Goal: Transaction & Acquisition: Purchase product/service

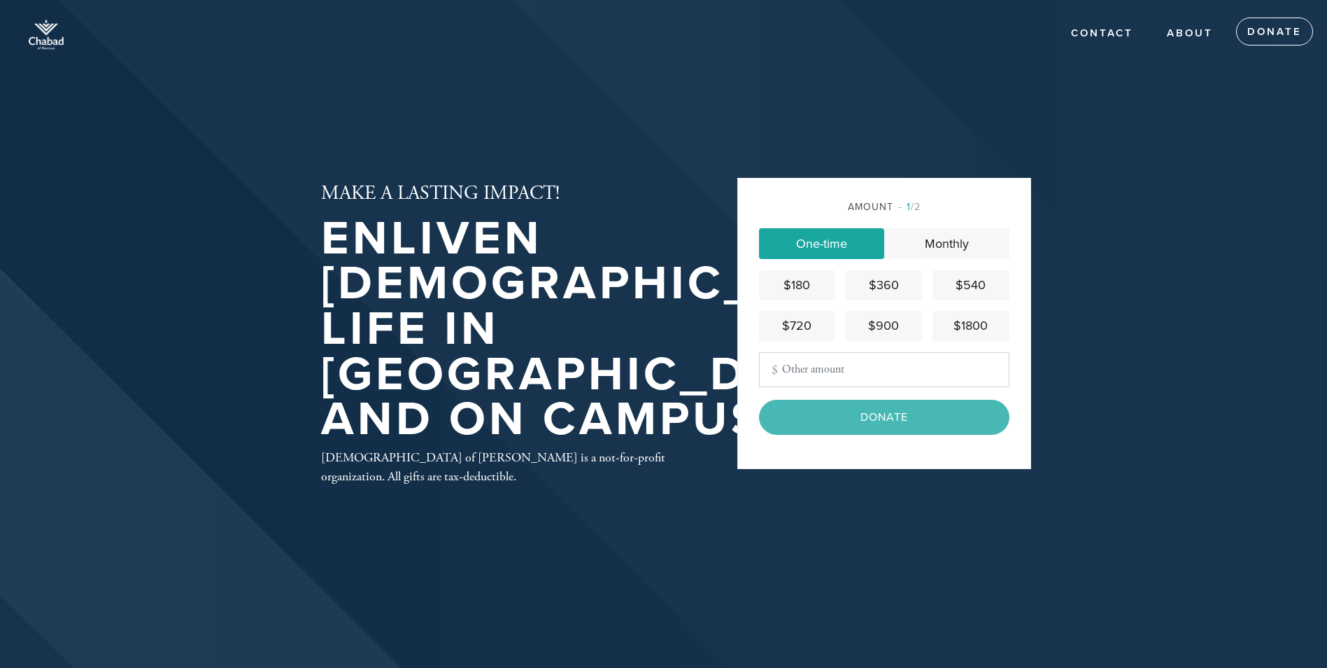
type input "108"
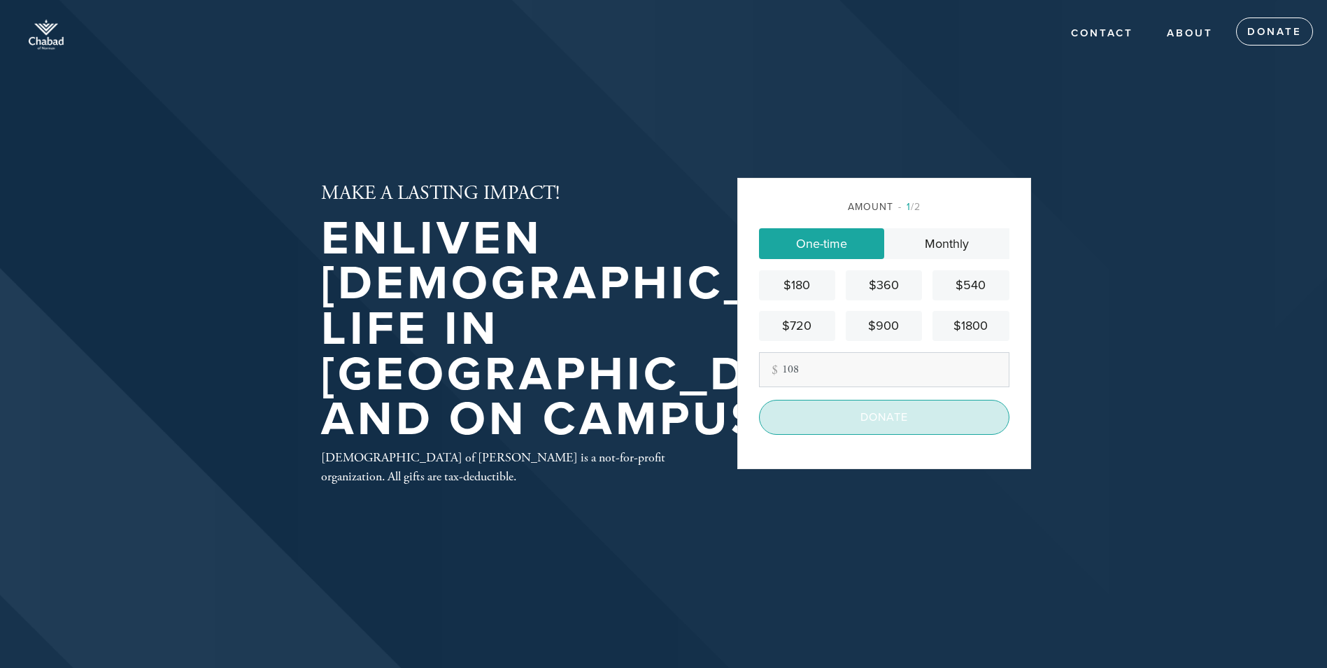
click at [878, 419] on input "Donate" at bounding box center [884, 417] width 251 height 35
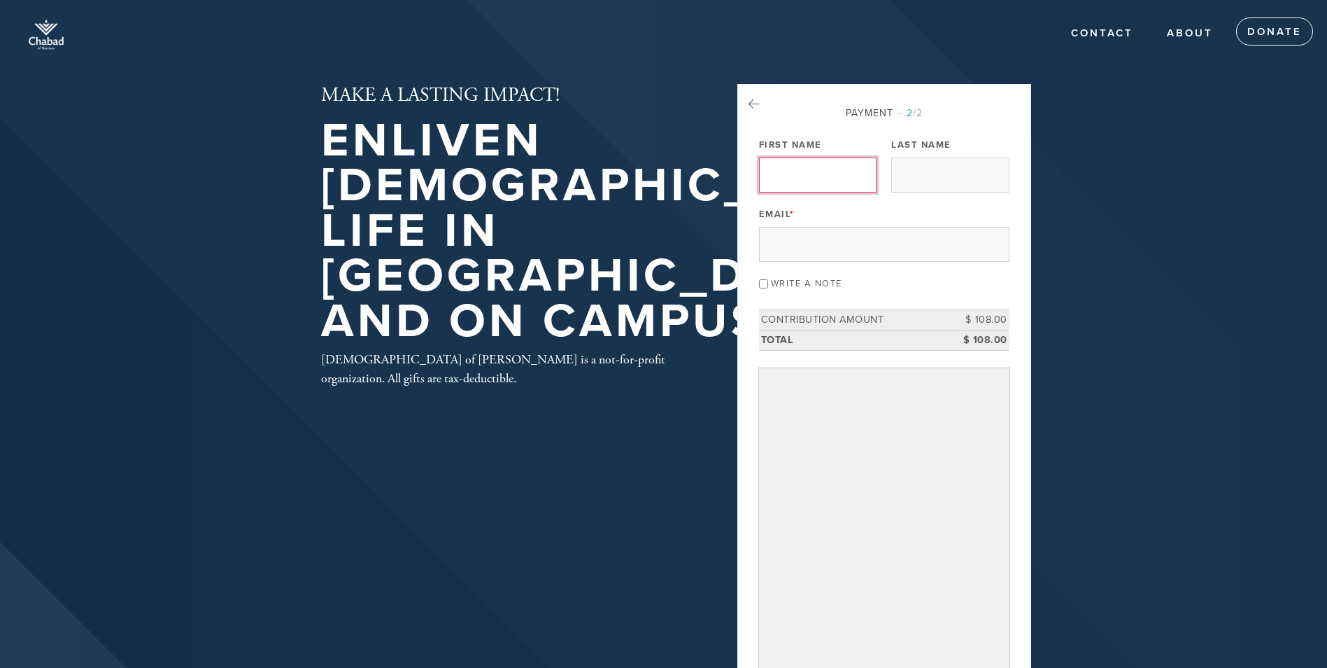
click at [812, 175] on input "First Name" at bounding box center [818, 174] width 118 height 35
type input "[PERSON_NAME]"
type input "[EMAIL_ADDRESS][DOMAIN_NAME]"
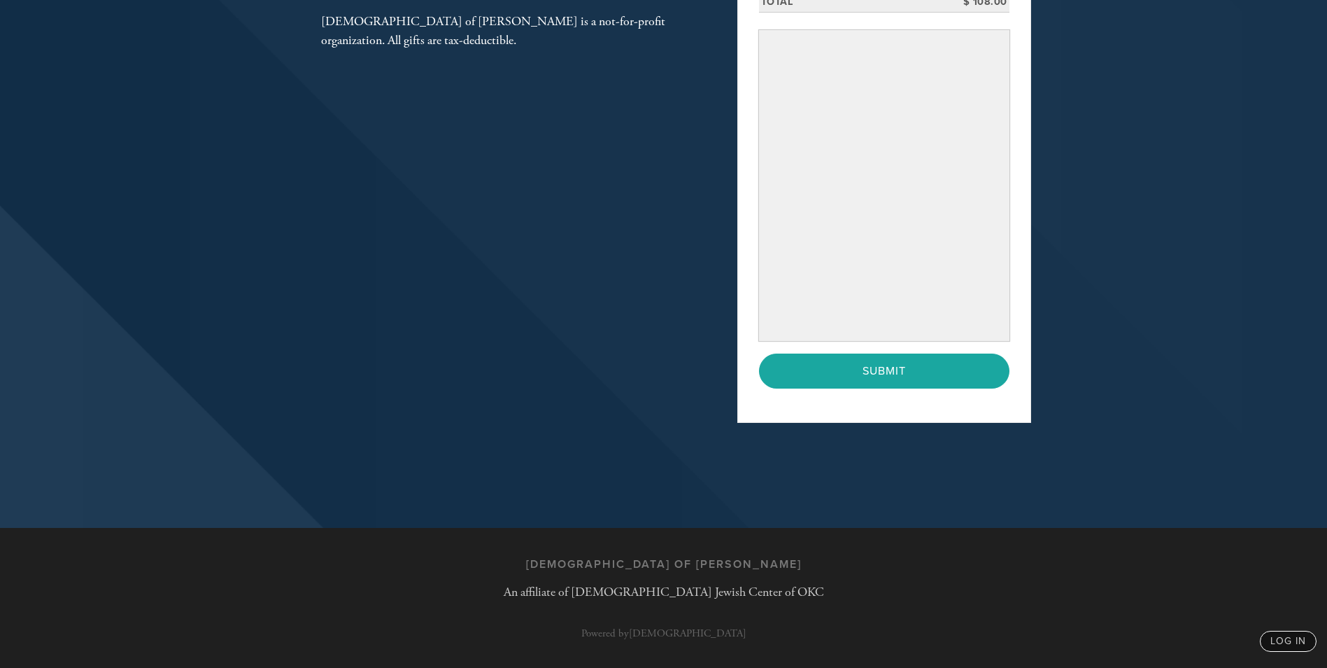
scroll to position [338, 0]
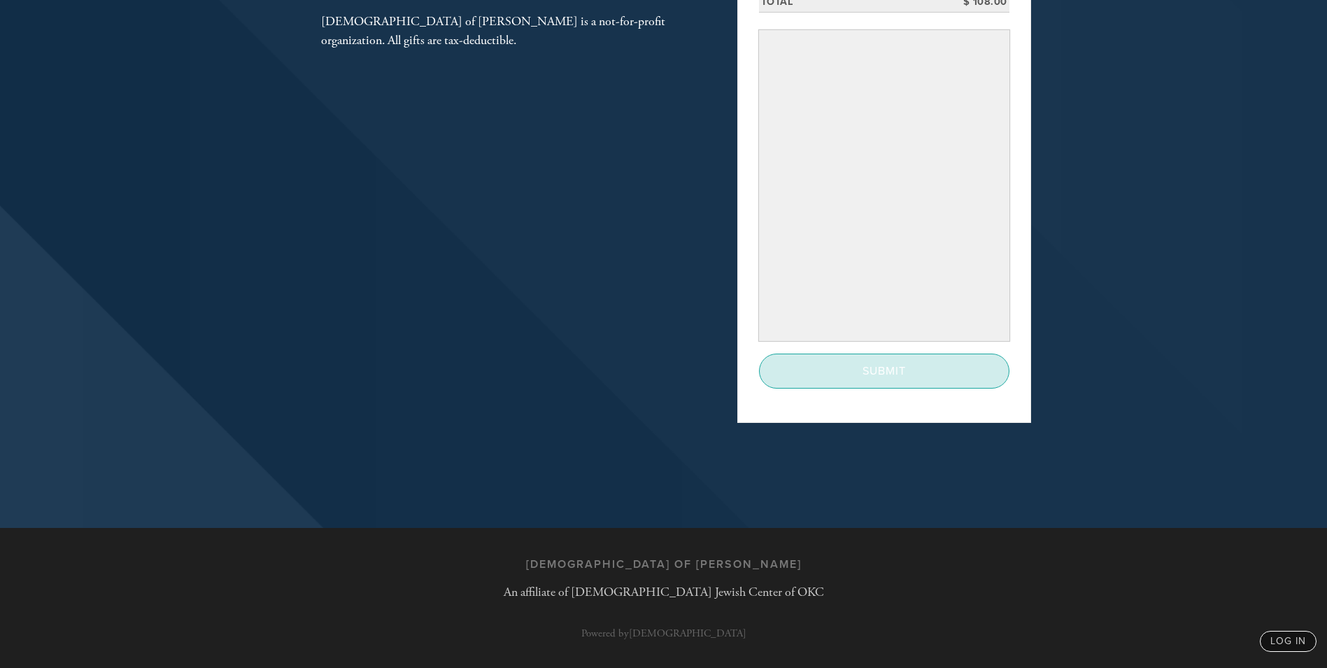
click at [908, 375] on input "Submit" at bounding box center [884, 370] width 251 height 35
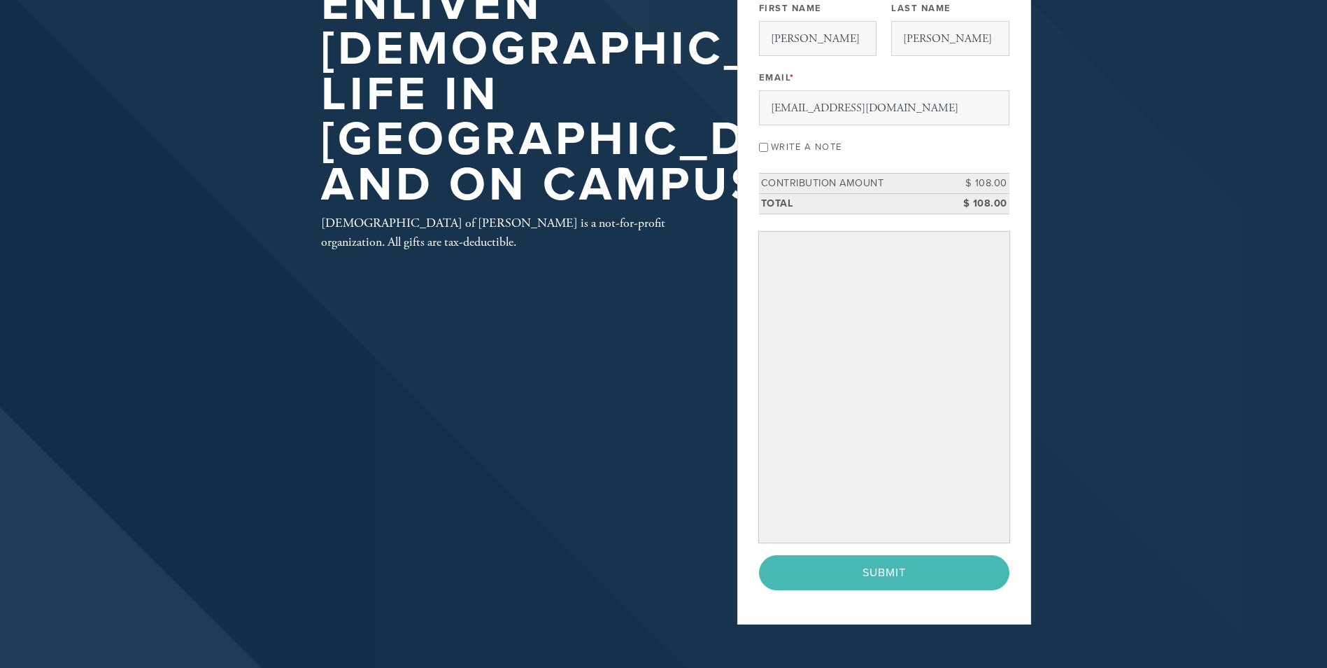
scroll to position [0, 0]
